Goal: Information Seeking & Learning: Compare options

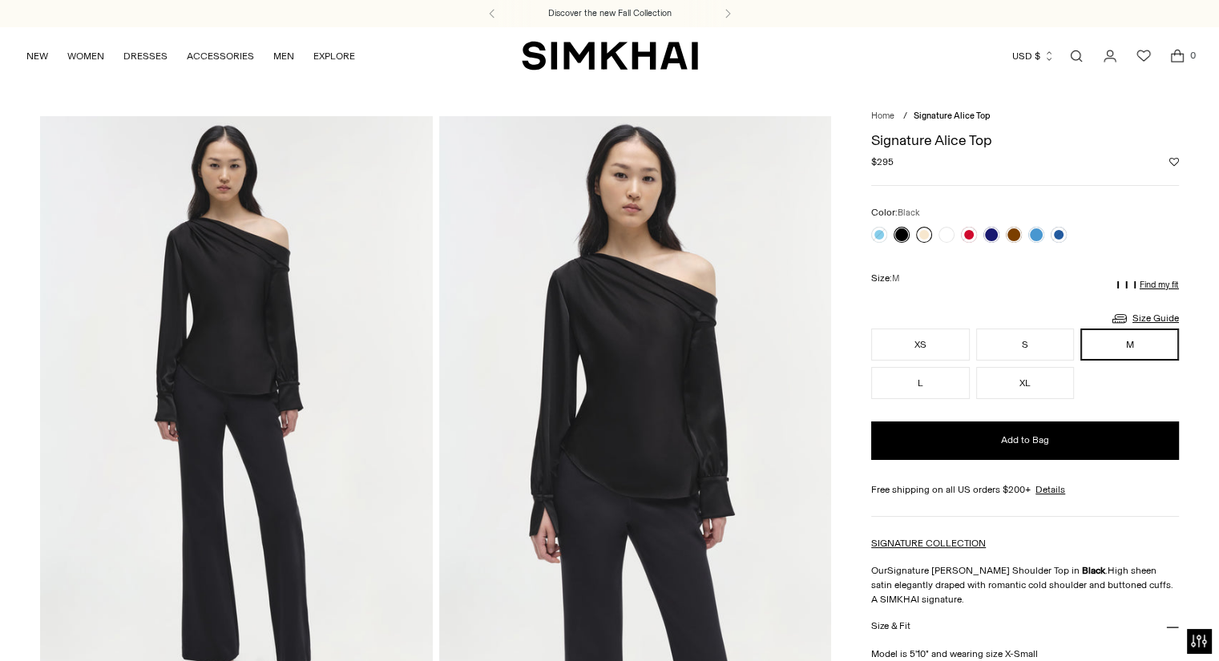
click at [922, 235] on link at bounding box center [924, 235] width 16 height 16
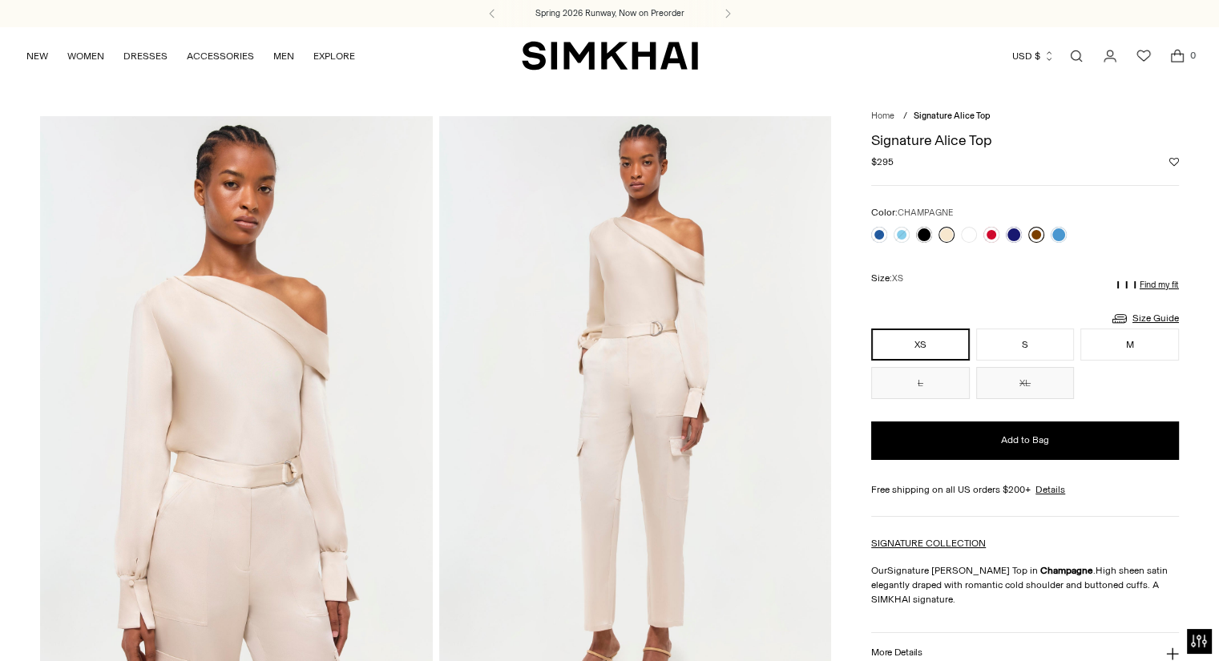
click at [1036, 231] on link at bounding box center [1037, 235] width 16 height 16
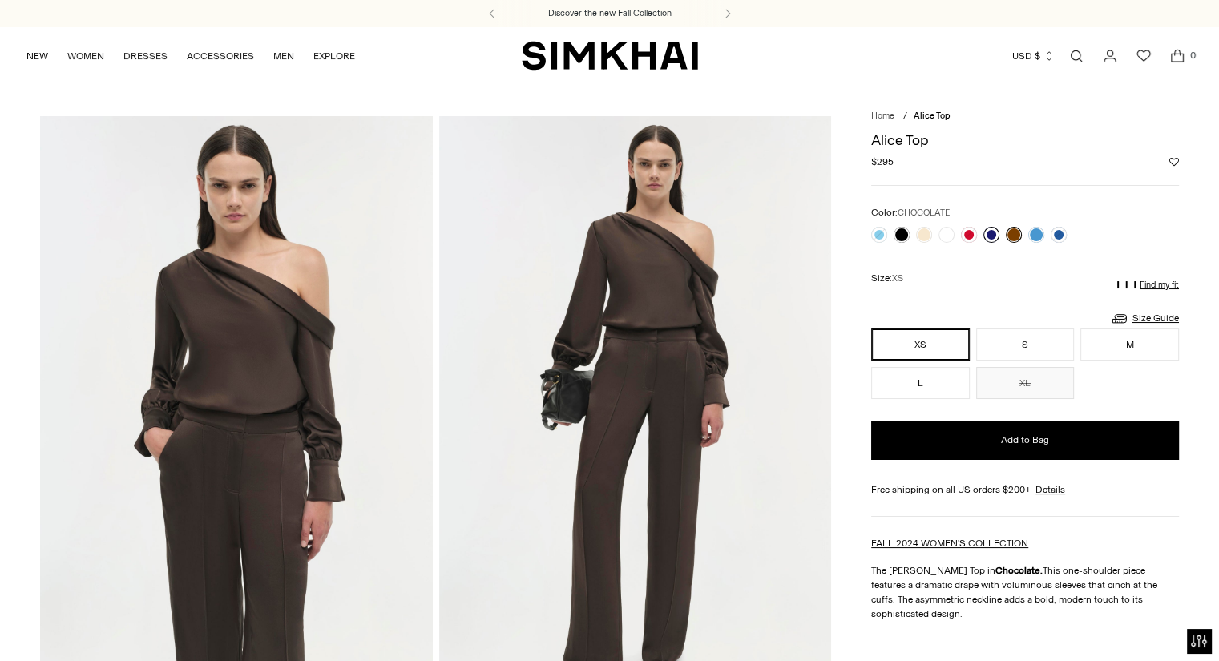
click at [989, 235] on link at bounding box center [992, 235] width 16 height 16
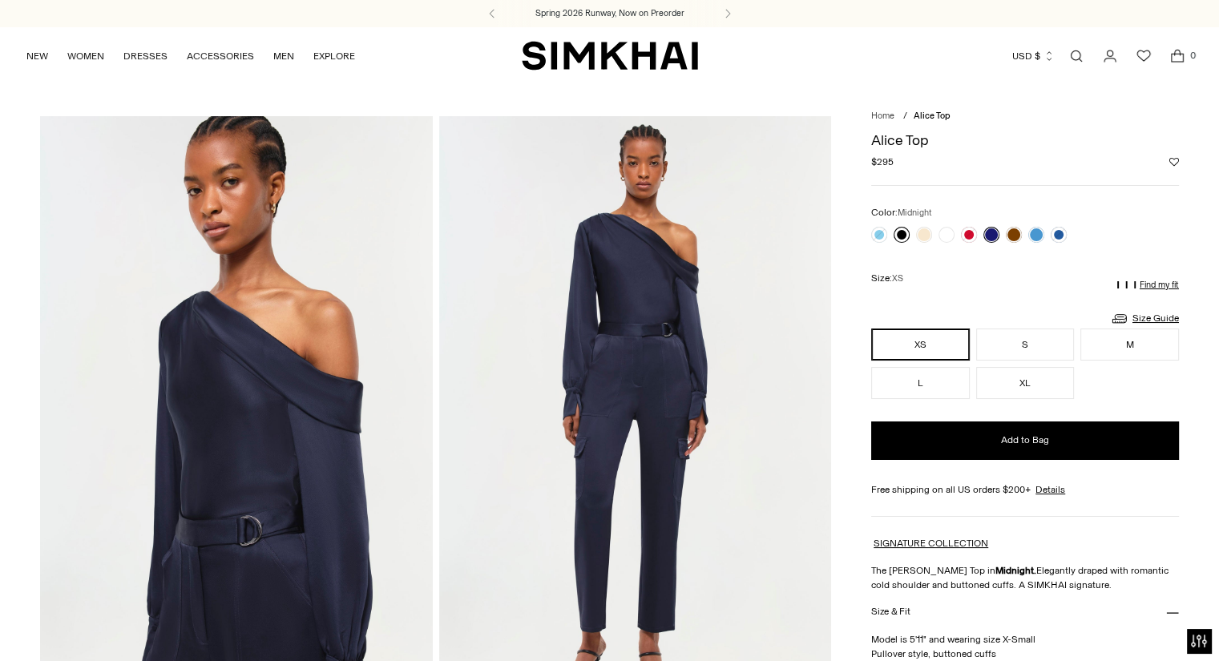
click at [899, 233] on link at bounding box center [902, 235] width 16 height 16
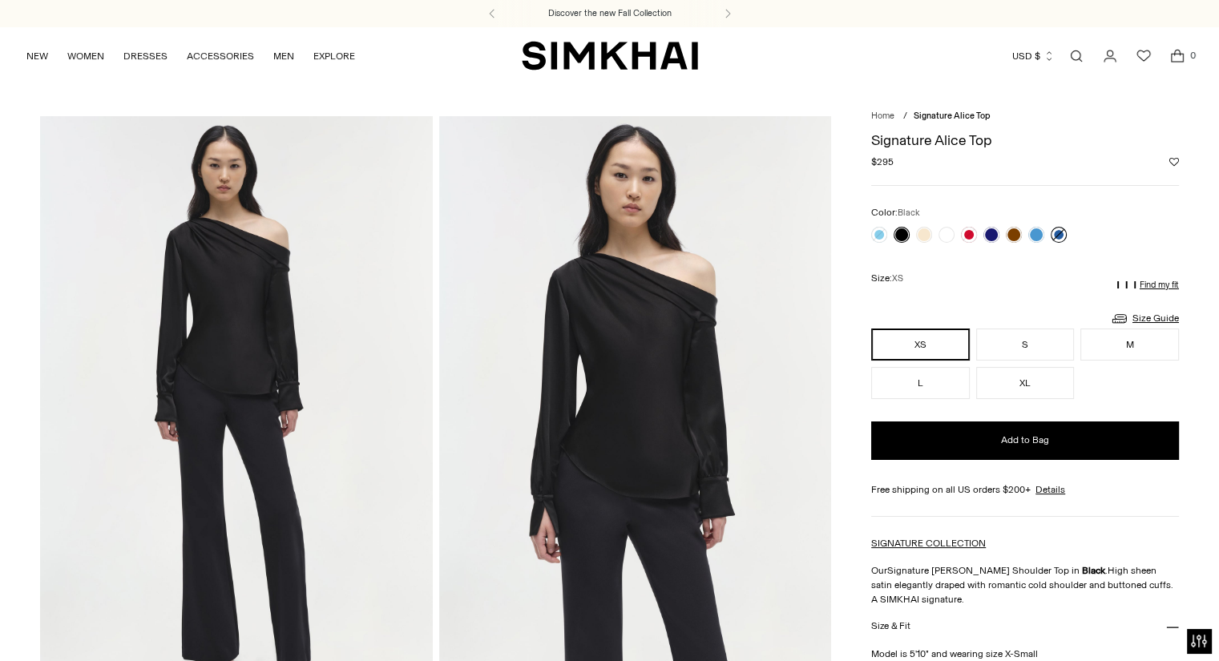
click at [1056, 231] on link at bounding box center [1059, 235] width 16 height 16
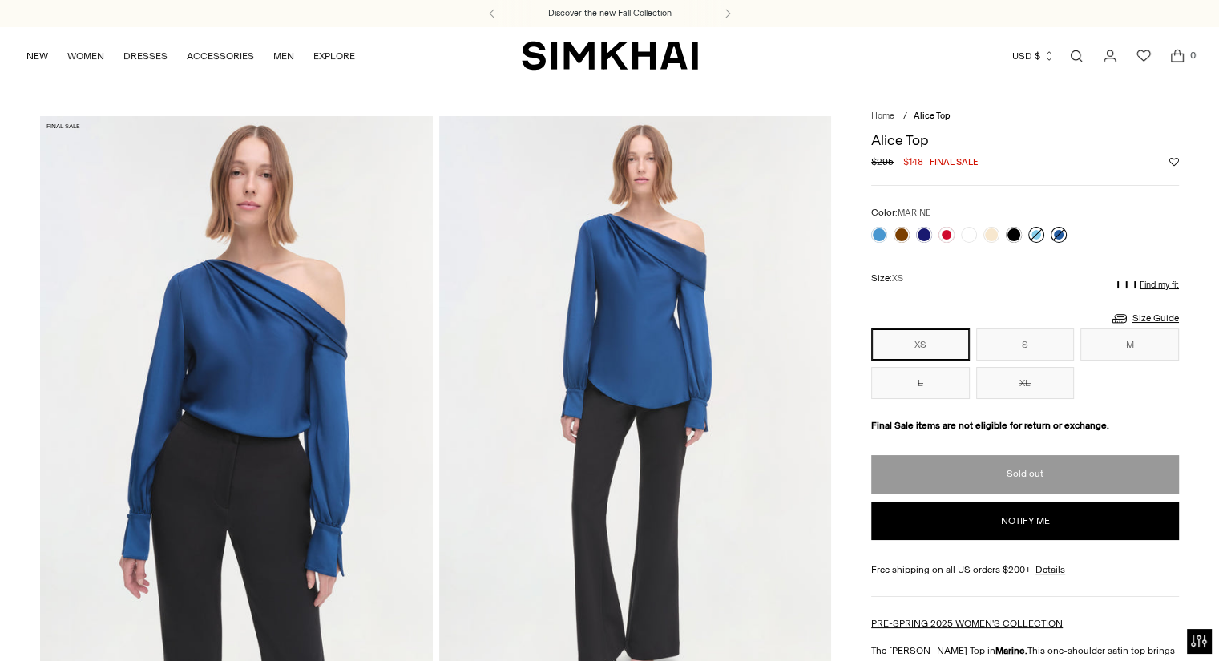
click at [1037, 234] on link at bounding box center [1037, 235] width 16 height 16
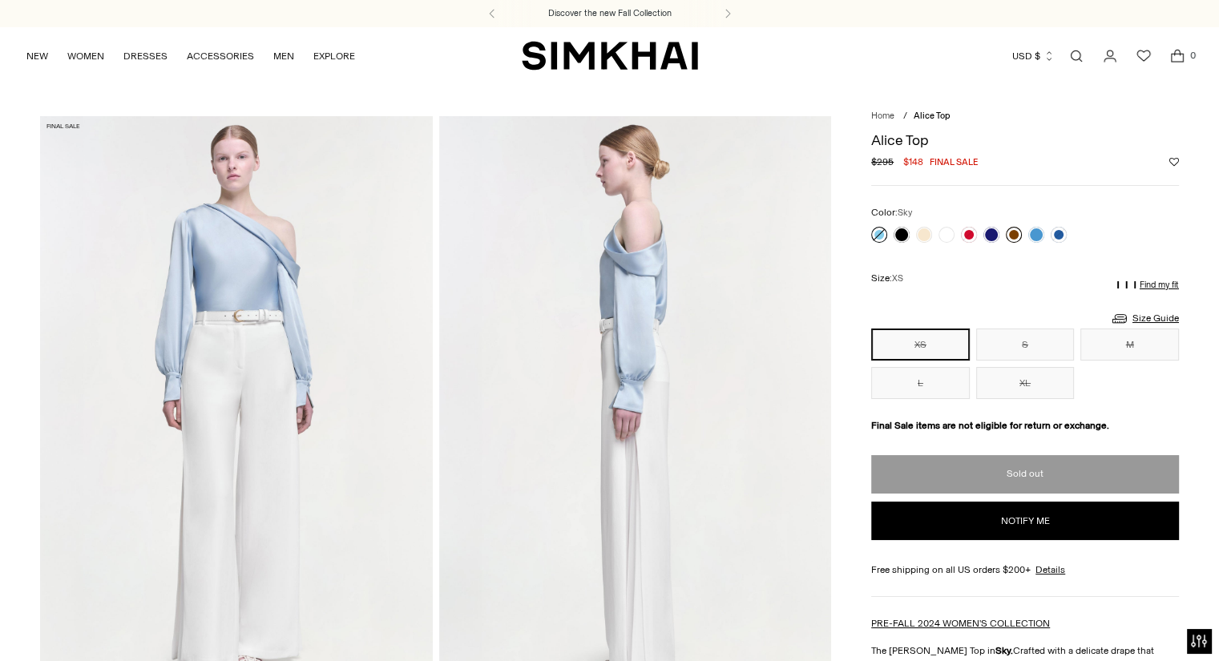
click at [1013, 232] on link at bounding box center [1014, 235] width 16 height 16
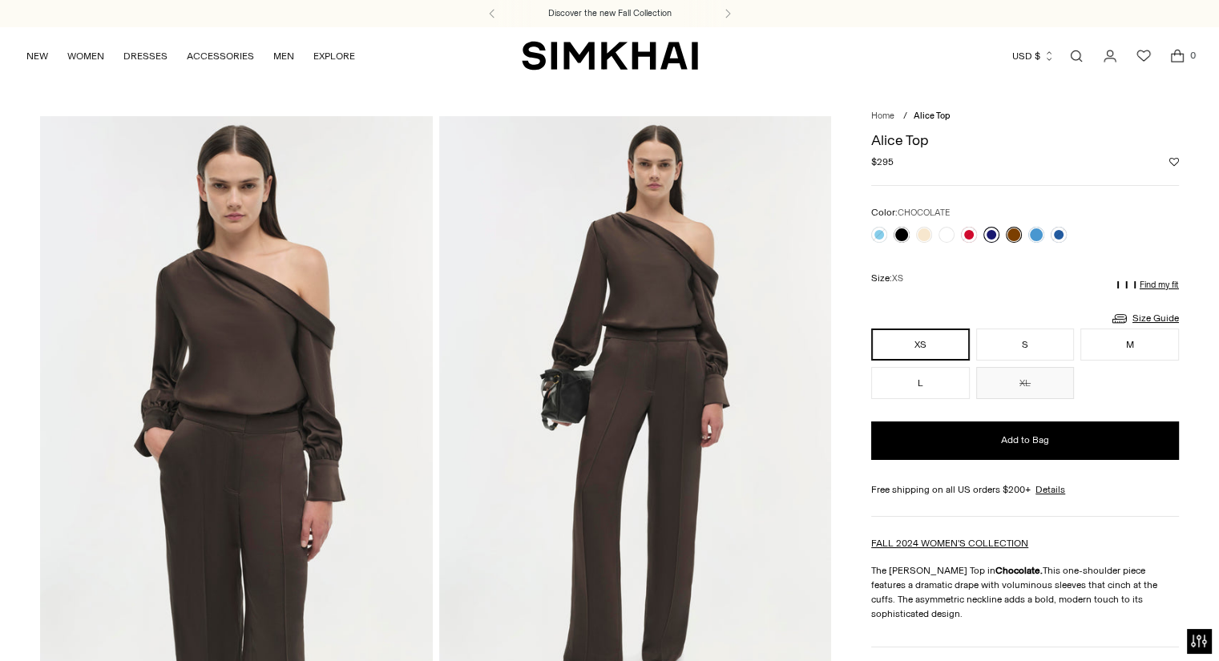
click at [990, 231] on link at bounding box center [992, 235] width 16 height 16
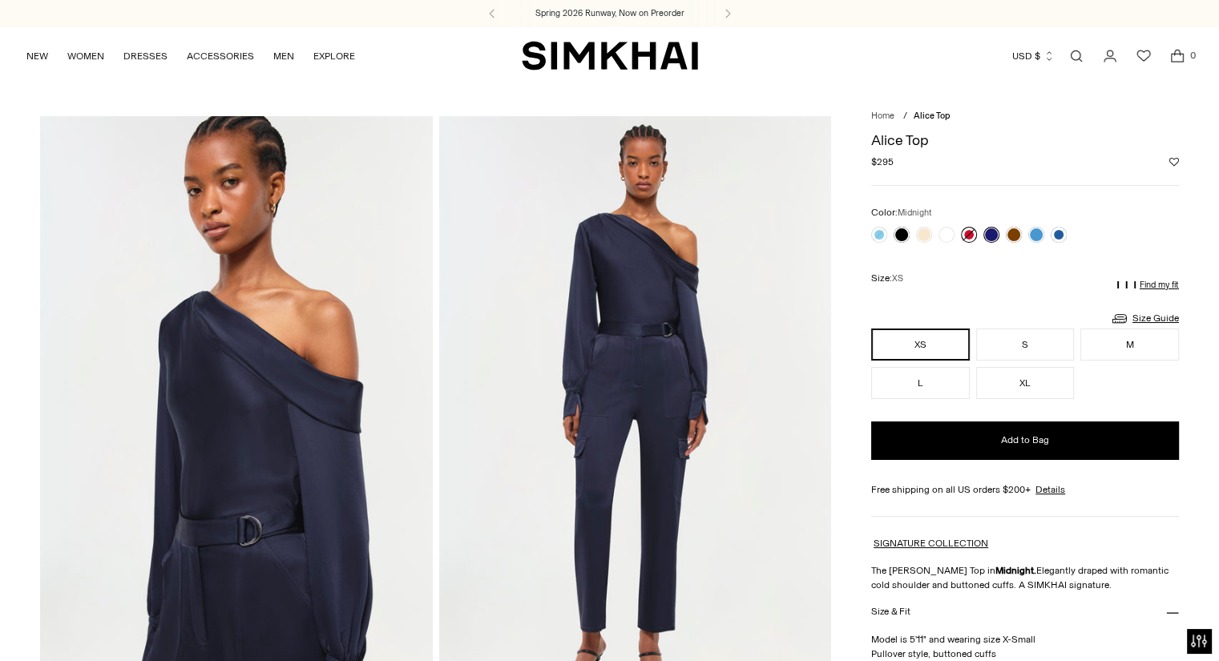
click at [964, 231] on link at bounding box center [969, 235] width 16 height 16
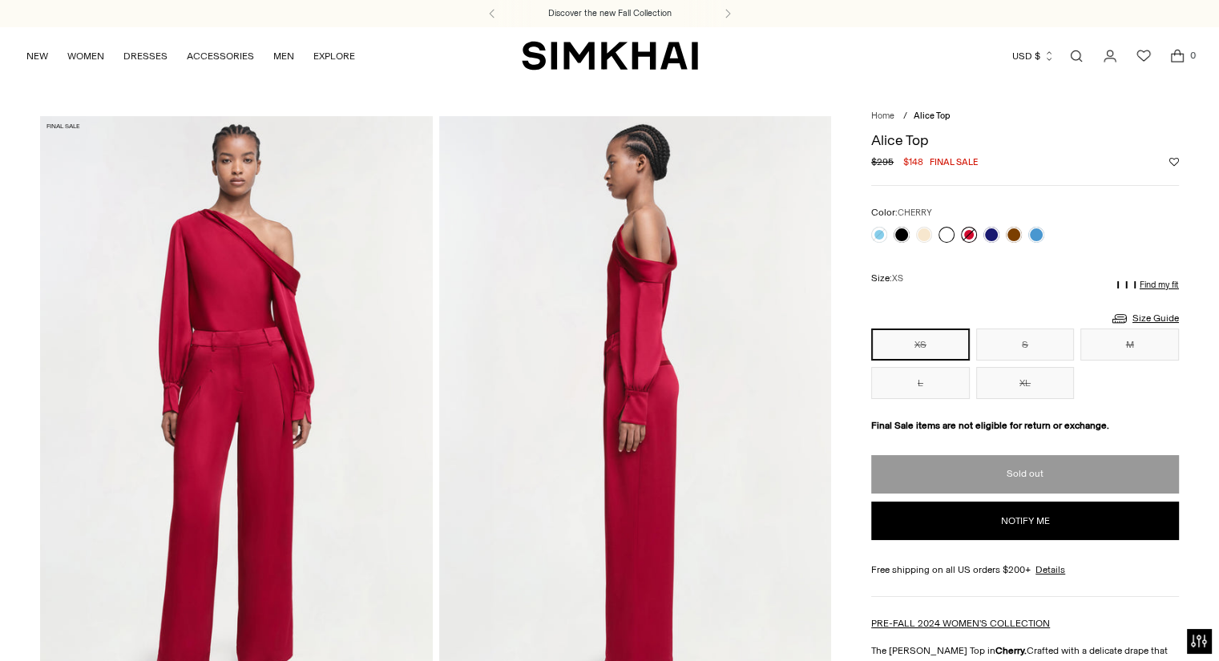
click at [944, 232] on link at bounding box center [947, 235] width 16 height 16
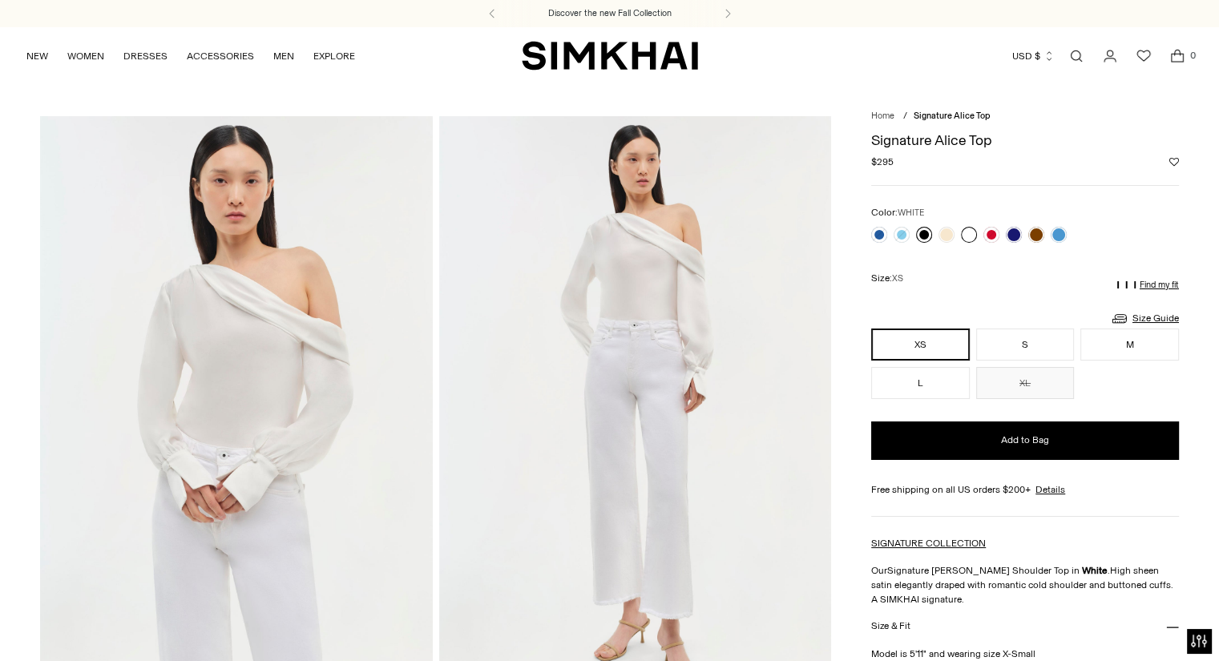
click at [925, 232] on link at bounding box center [924, 235] width 16 height 16
